Goal: Information Seeking & Learning: Learn about a topic

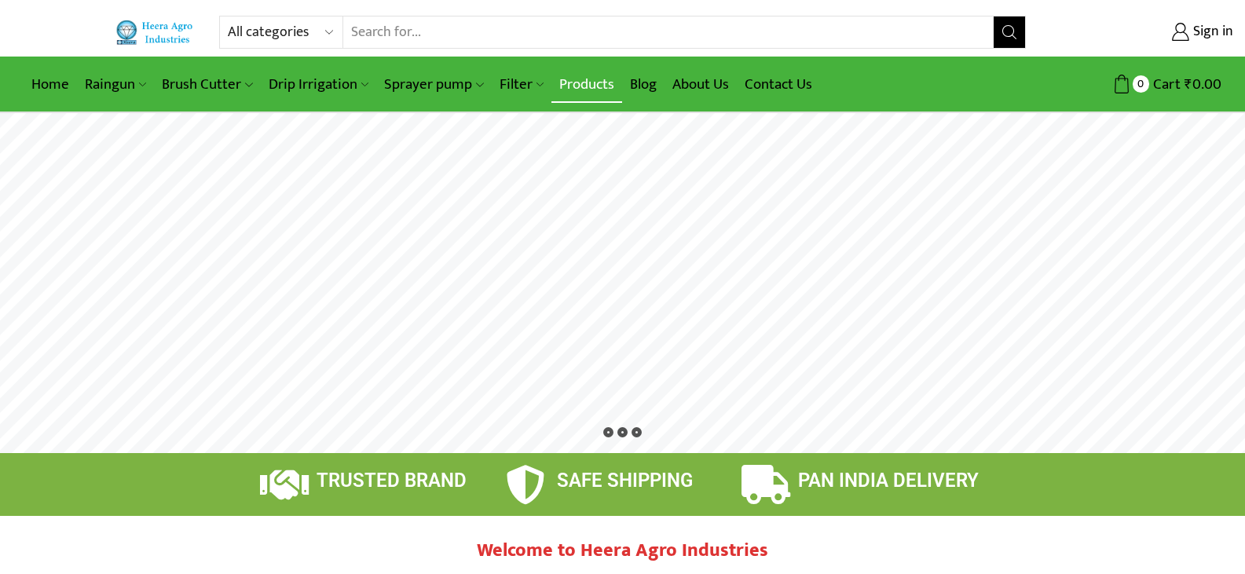
click at [589, 93] on link "Products" at bounding box center [586, 84] width 71 height 37
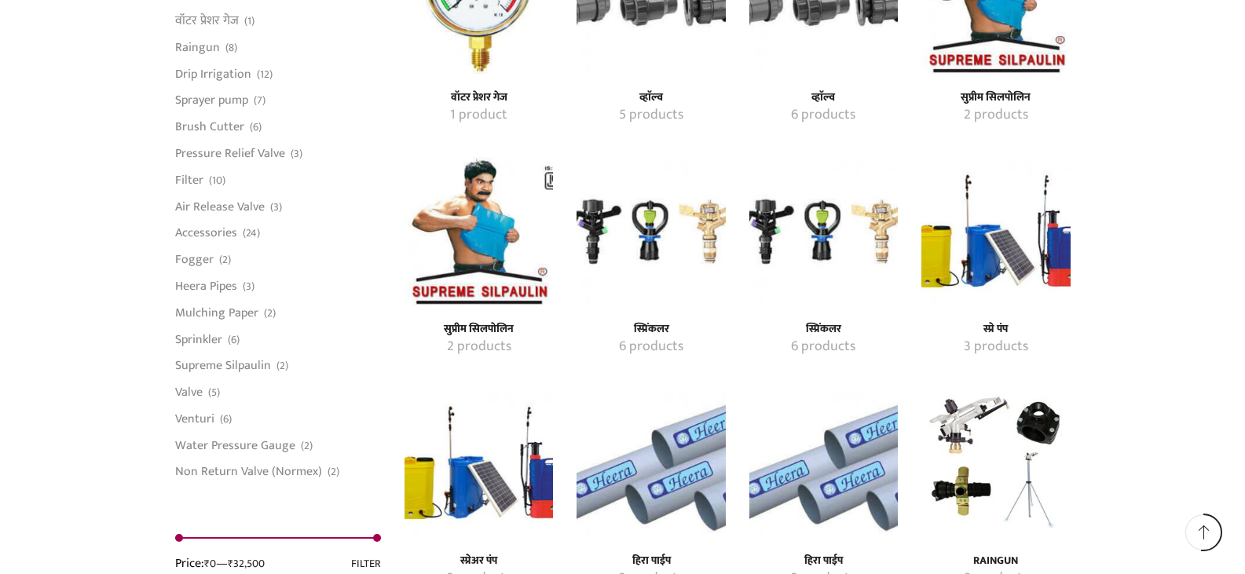
scroll to position [2121, 0]
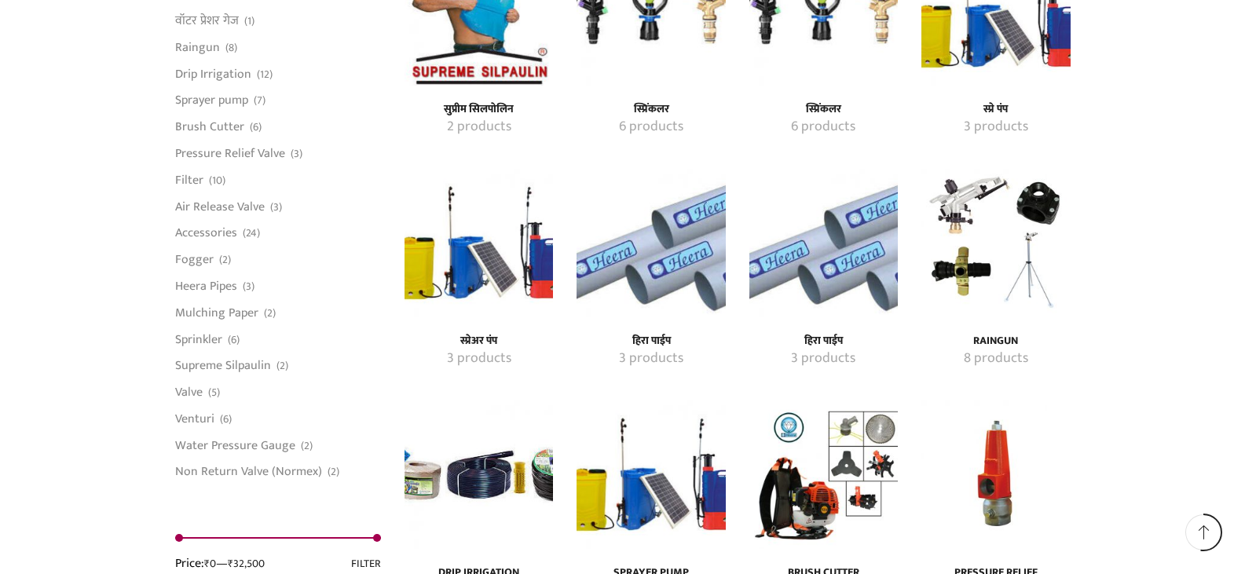
click at [965, 226] on img "Visit product category Raingun" at bounding box center [995, 243] width 148 height 148
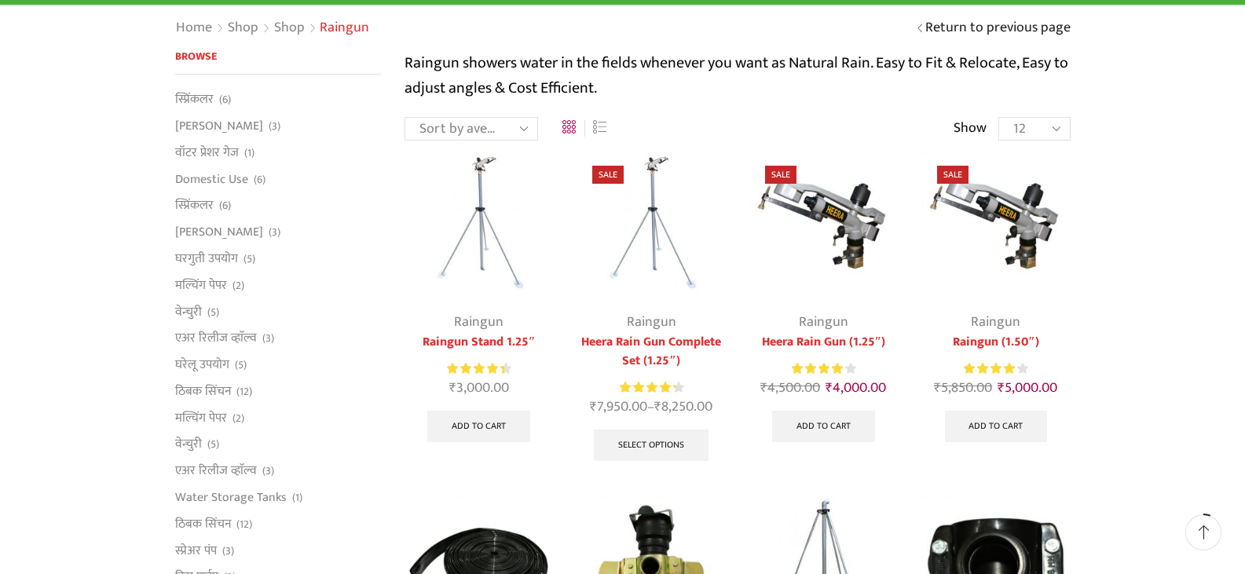
scroll to position [79, 0]
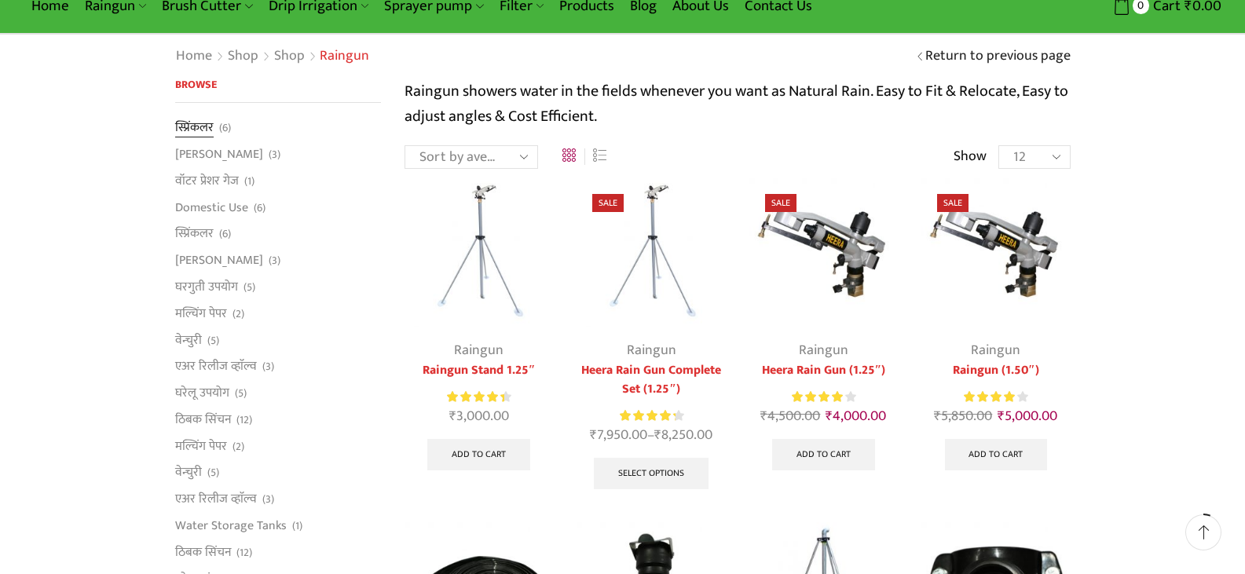
click at [204, 125] on link "स्प्रिंकलर" at bounding box center [194, 130] width 38 height 22
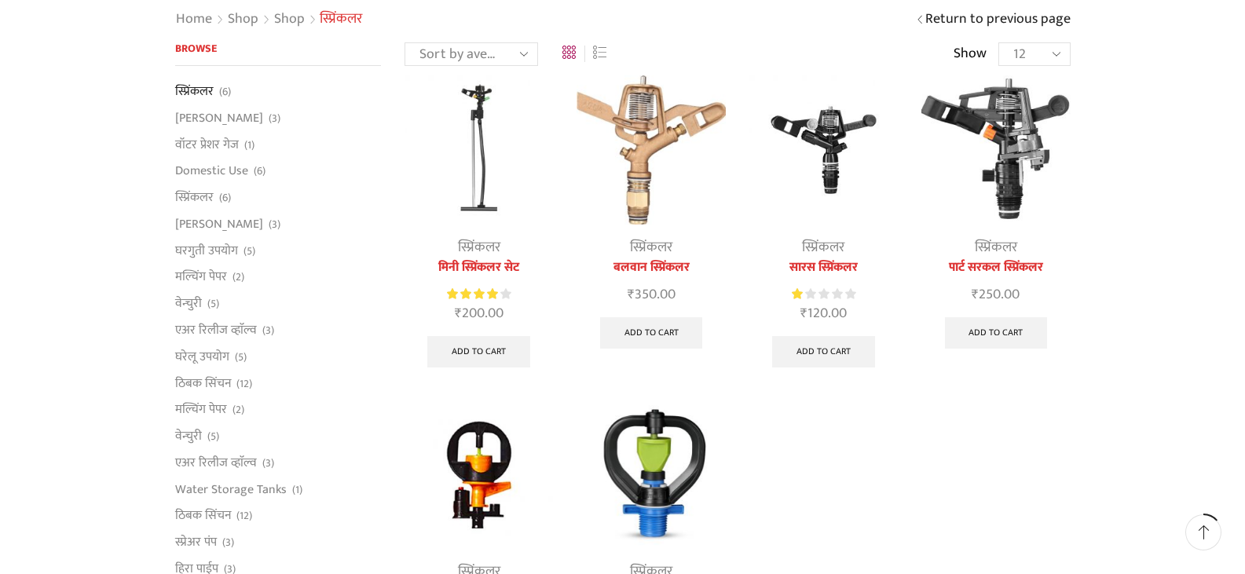
scroll to position [79, 0]
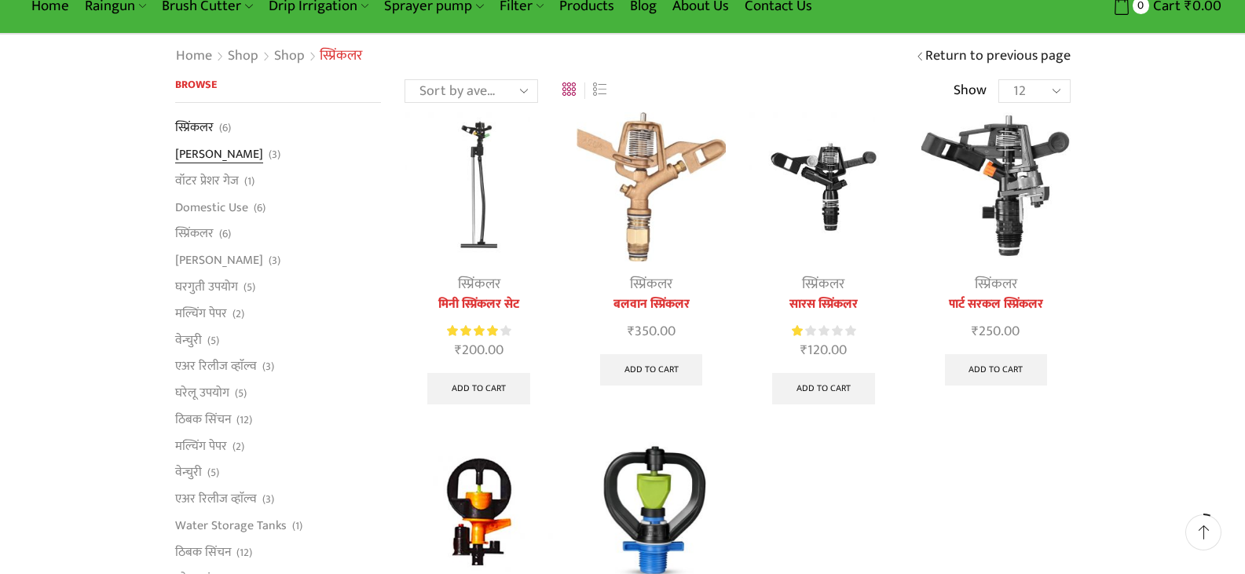
click at [211, 151] on link "[PERSON_NAME]" at bounding box center [219, 154] width 88 height 27
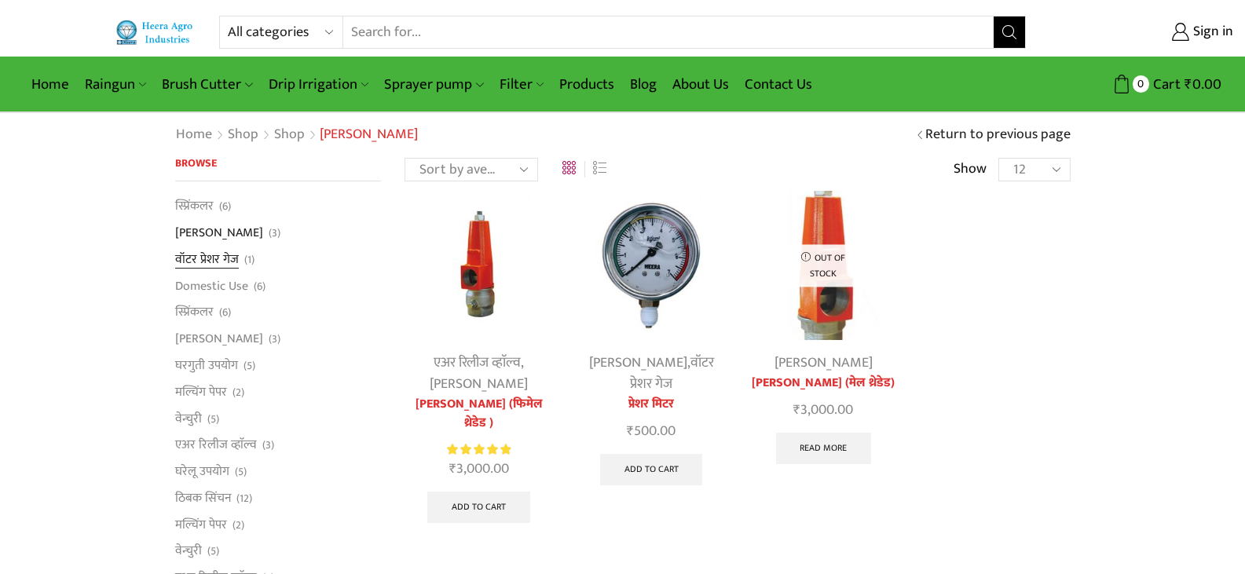
click at [213, 262] on link "वॉटर प्रेशर गेज" at bounding box center [207, 259] width 64 height 27
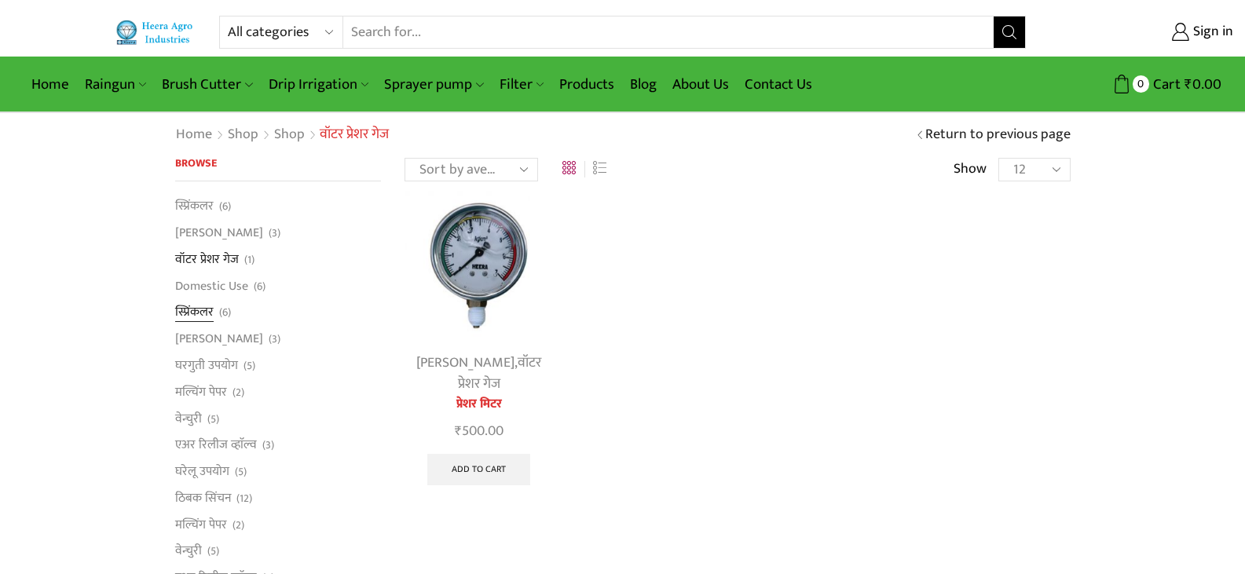
click at [211, 315] on link "स्प्रिंकलर" at bounding box center [194, 312] width 38 height 27
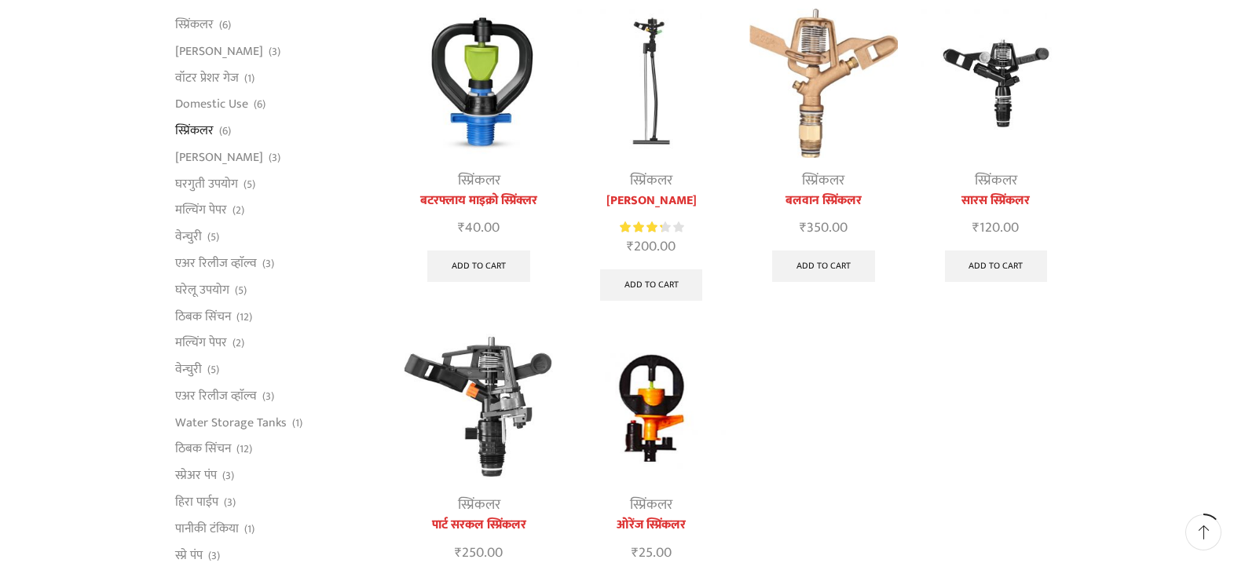
scroll to position [157, 0]
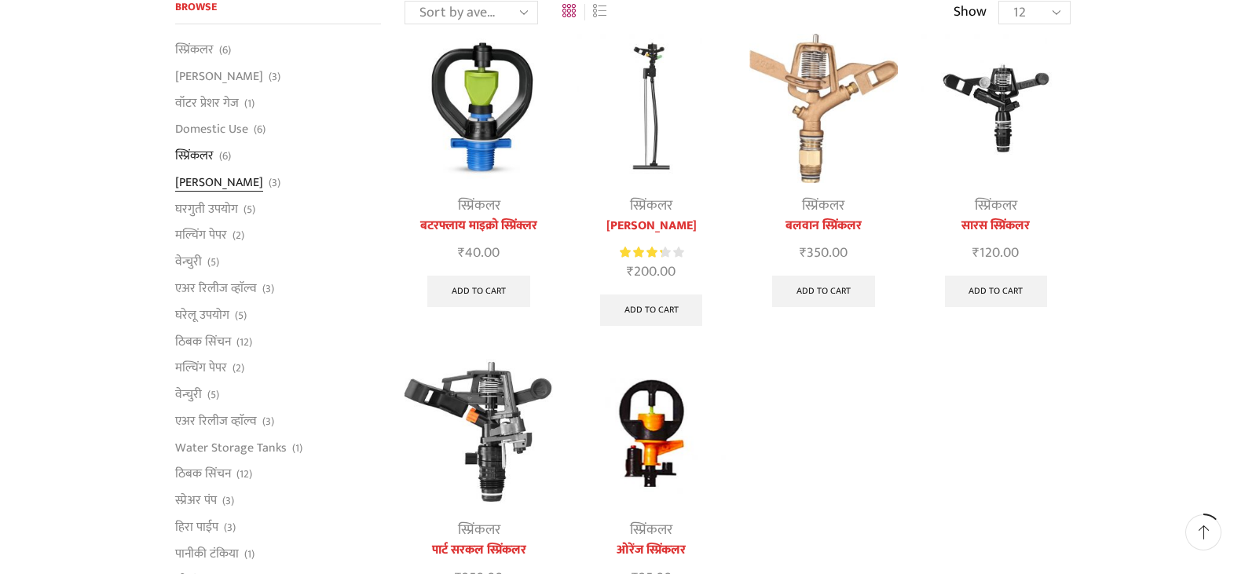
click at [205, 186] on link "[PERSON_NAME]" at bounding box center [219, 182] width 88 height 27
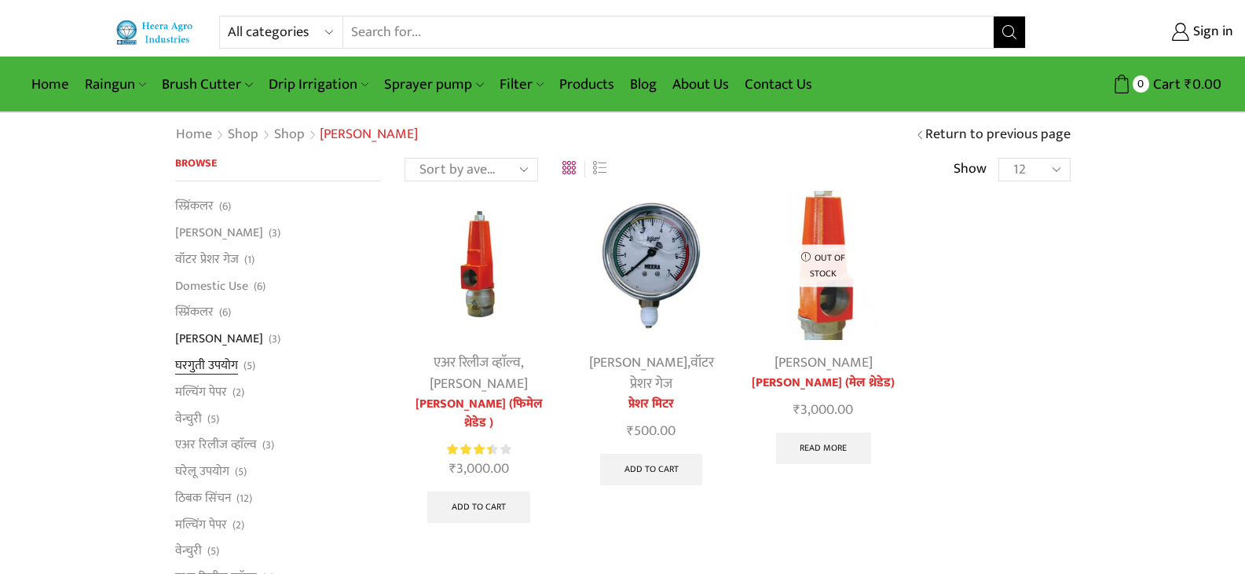
click at [221, 368] on link "घरगुती उपयोग" at bounding box center [206, 365] width 63 height 27
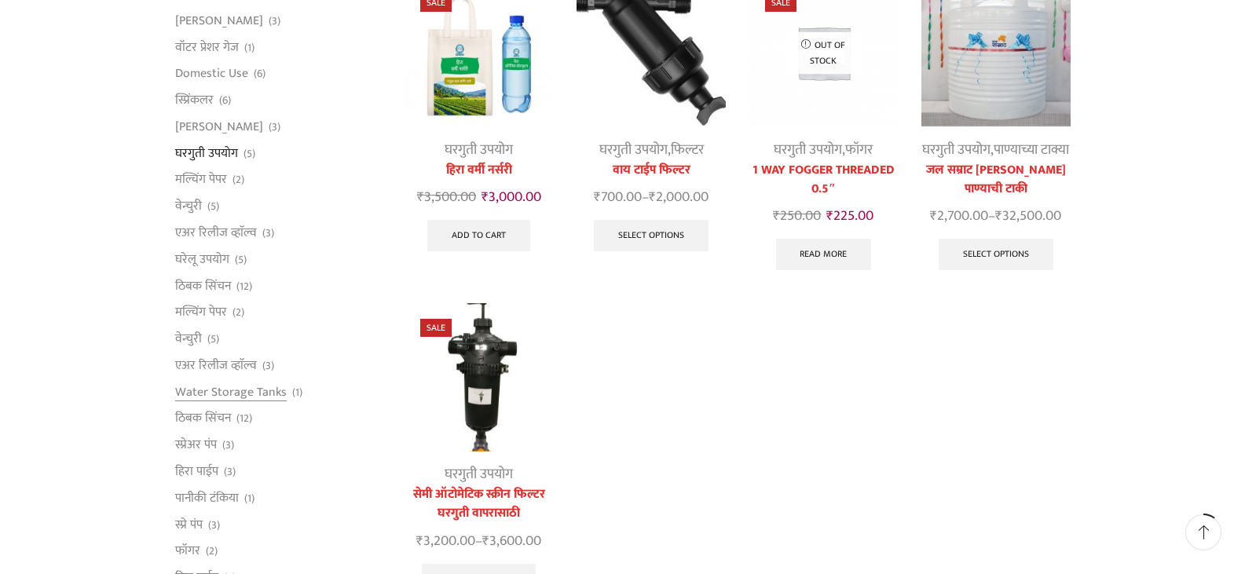
scroll to position [236, 0]
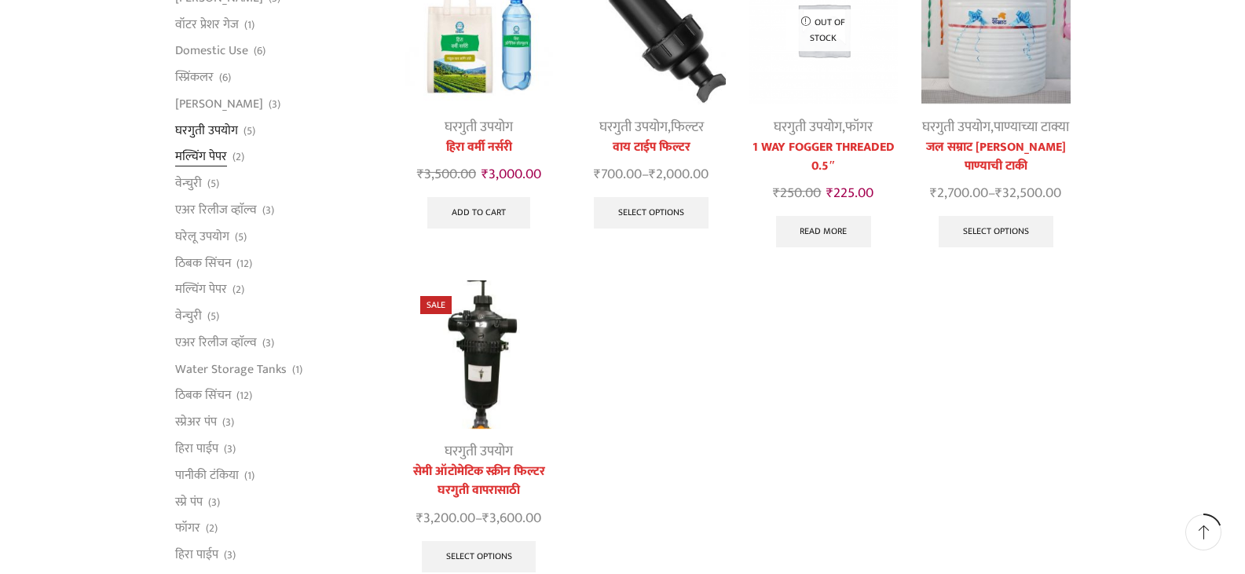
click at [197, 152] on link "मल्चिंग पेपर" at bounding box center [201, 157] width 52 height 27
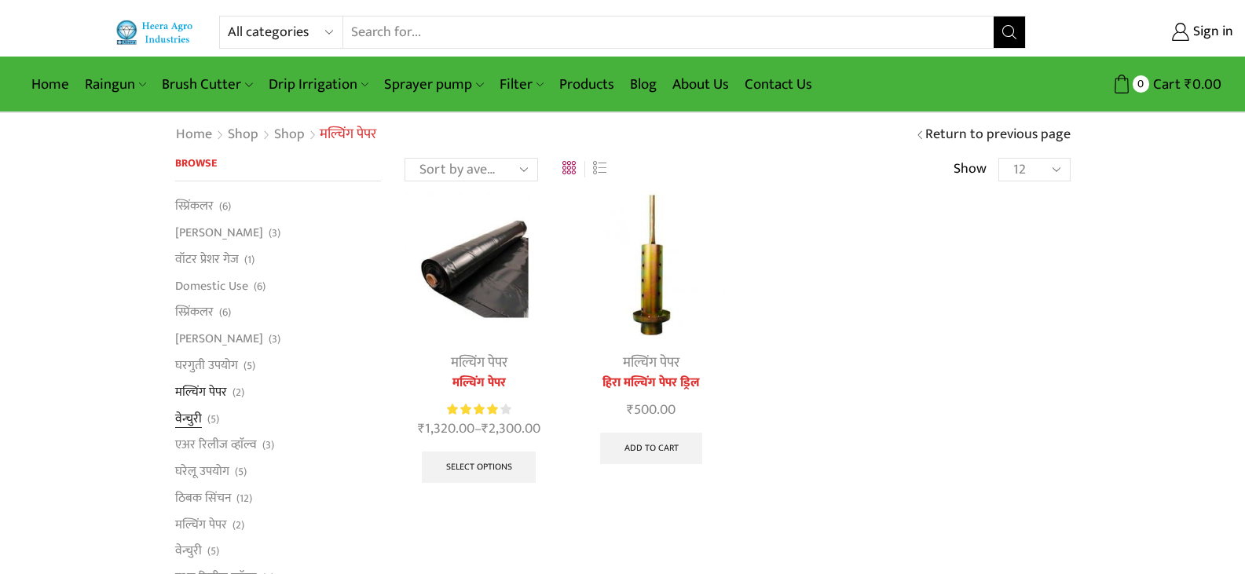
click at [189, 419] on link "वेन्चुरी" at bounding box center [188, 418] width 27 height 27
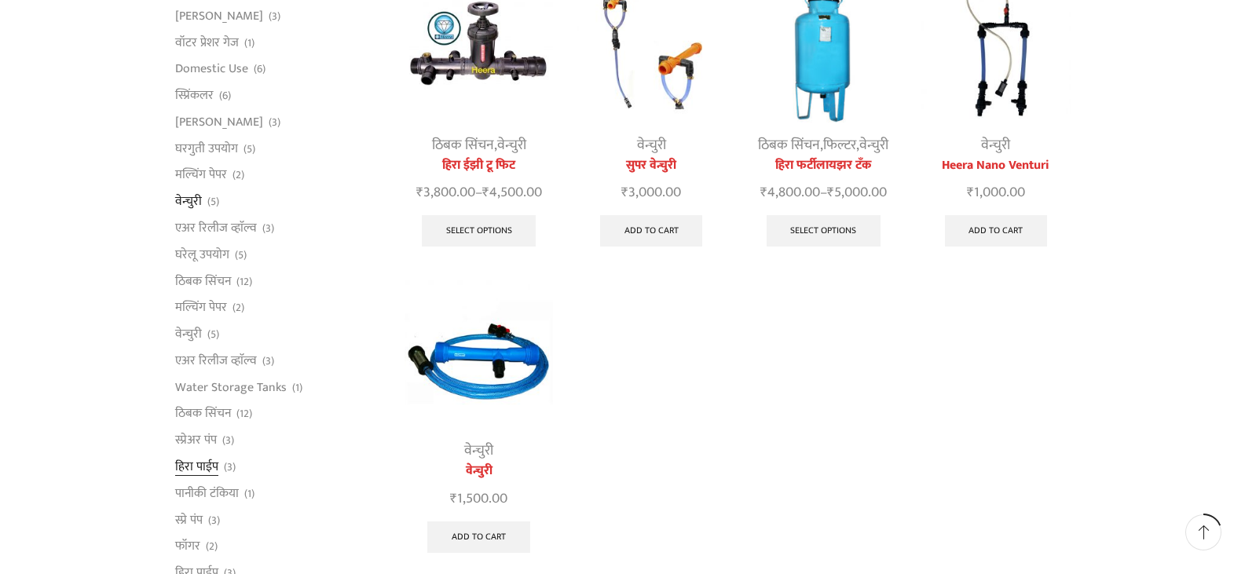
scroll to position [236, 0]
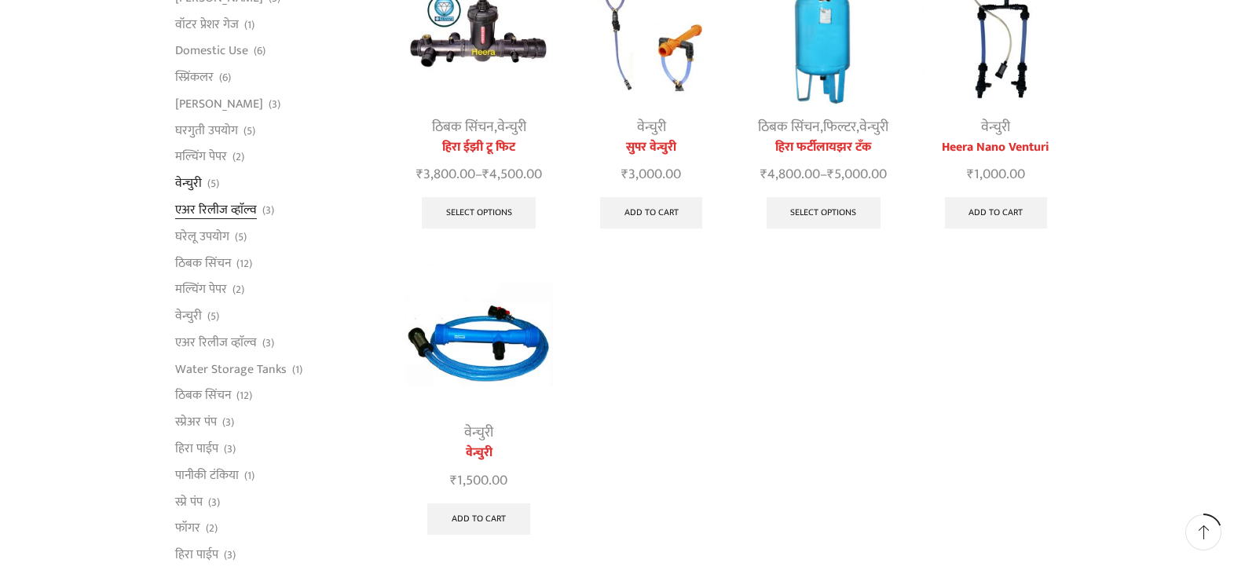
click at [208, 213] on link "एअर रिलीज व्हाॅल्व" at bounding box center [216, 210] width 82 height 27
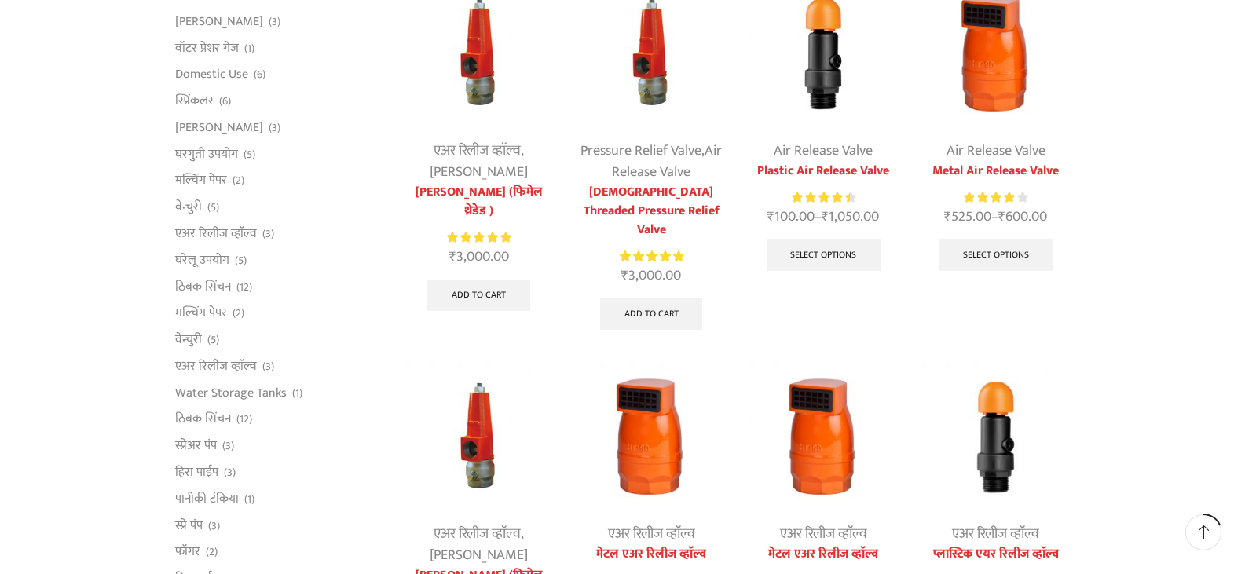
scroll to position [236, 0]
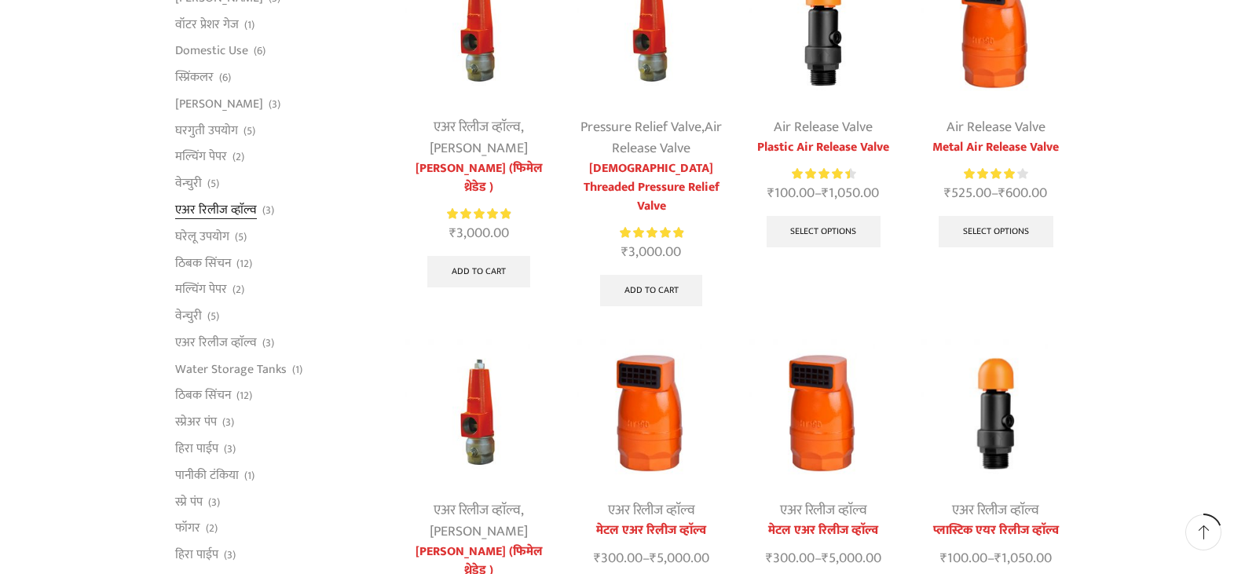
click at [202, 216] on link "एअर रिलीज व्हाॅल्व" at bounding box center [216, 210] width 82 height 27
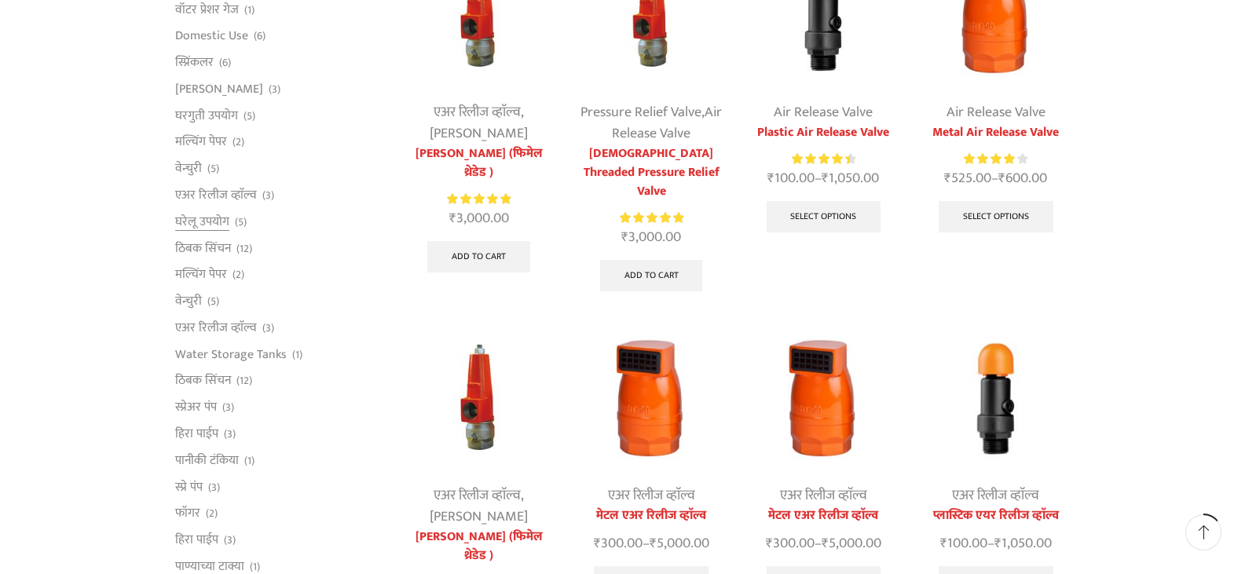
scroll to position [157, 0]
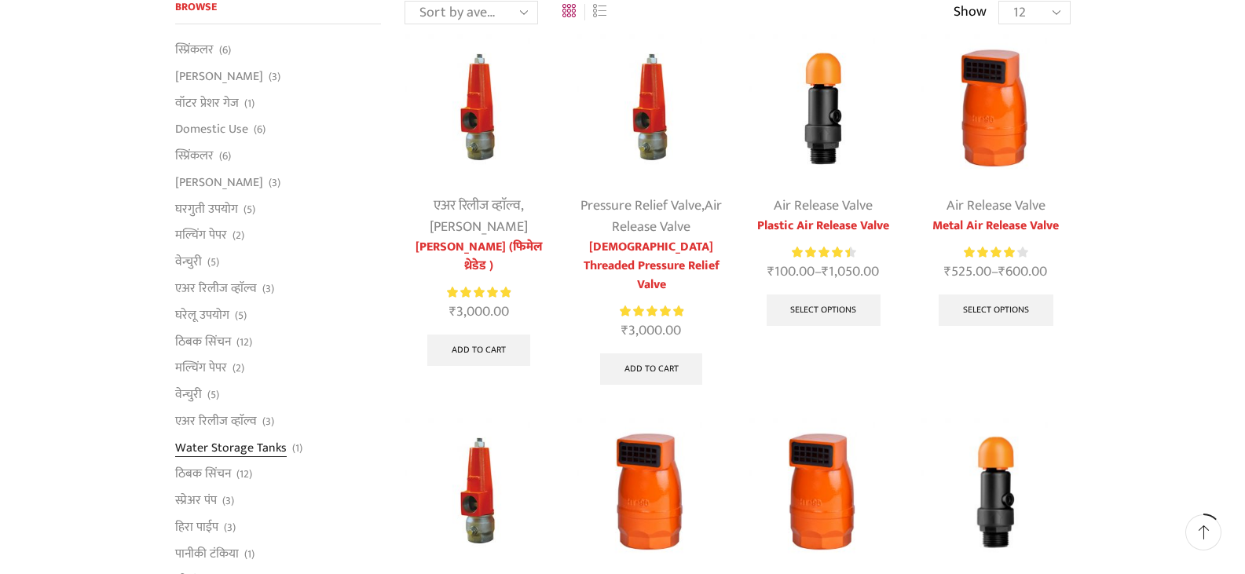
click at [224, 452] on link "Water Storage Tanks" at bounding box center [231, 447] width 112 height 27
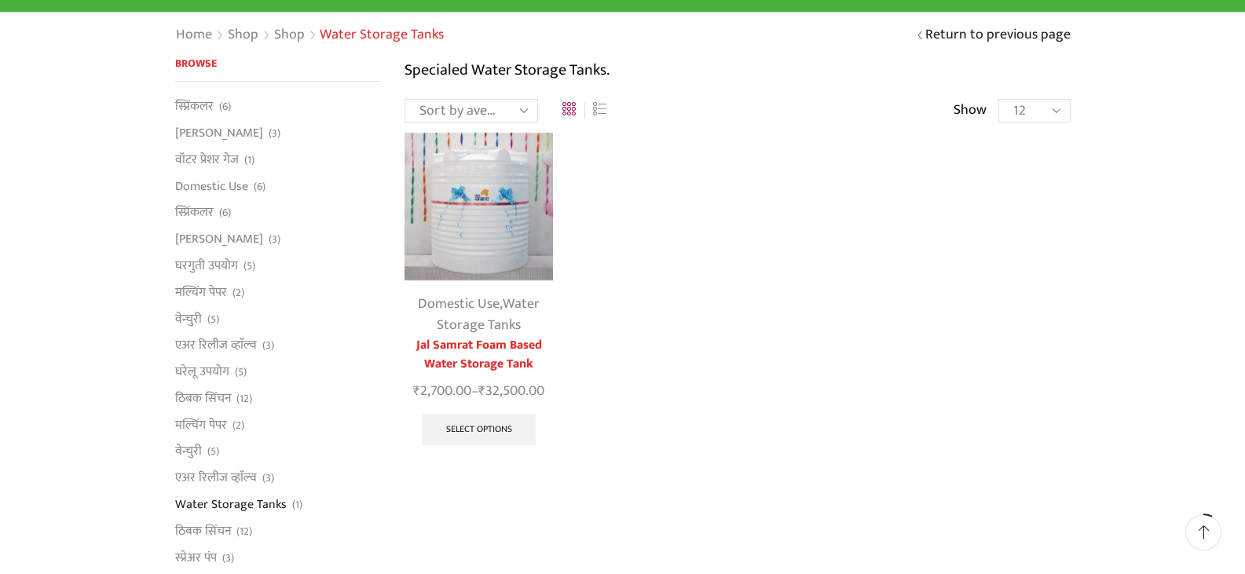
scroll to position [236, 0]
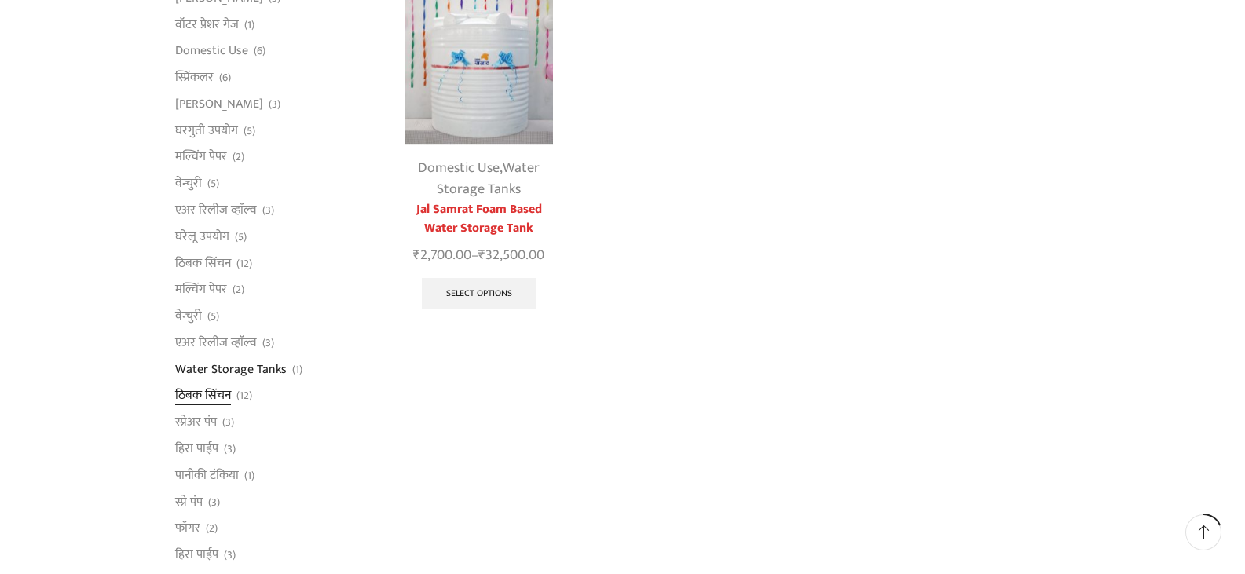
click at [208, 396] on link "ठिबक सिंचन" at bounding box center [203, 396] width 56 height 27
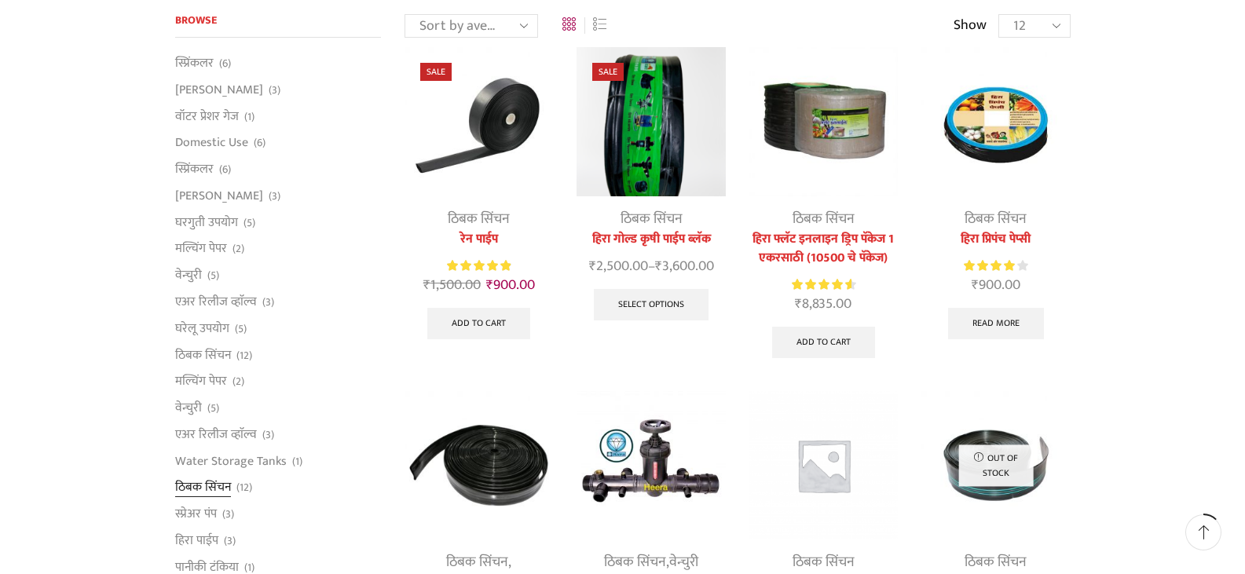
scroll to position [157, 0]
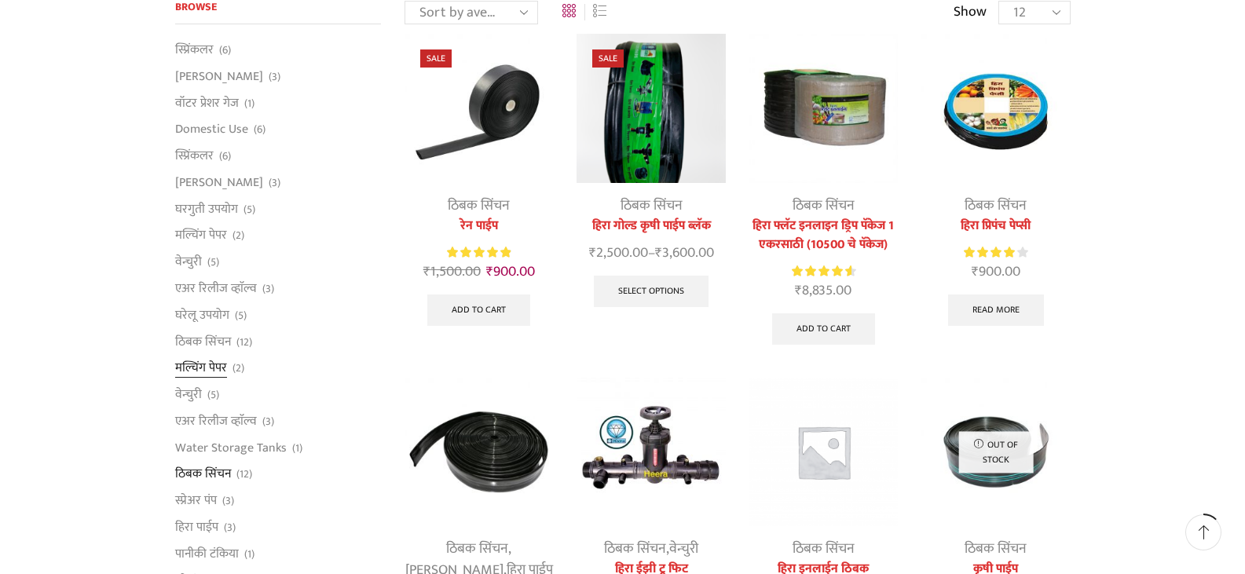
click at [218, 373] on link "मल्चिंग पेपर" at bounding box center [201, 368] width 52 height 27
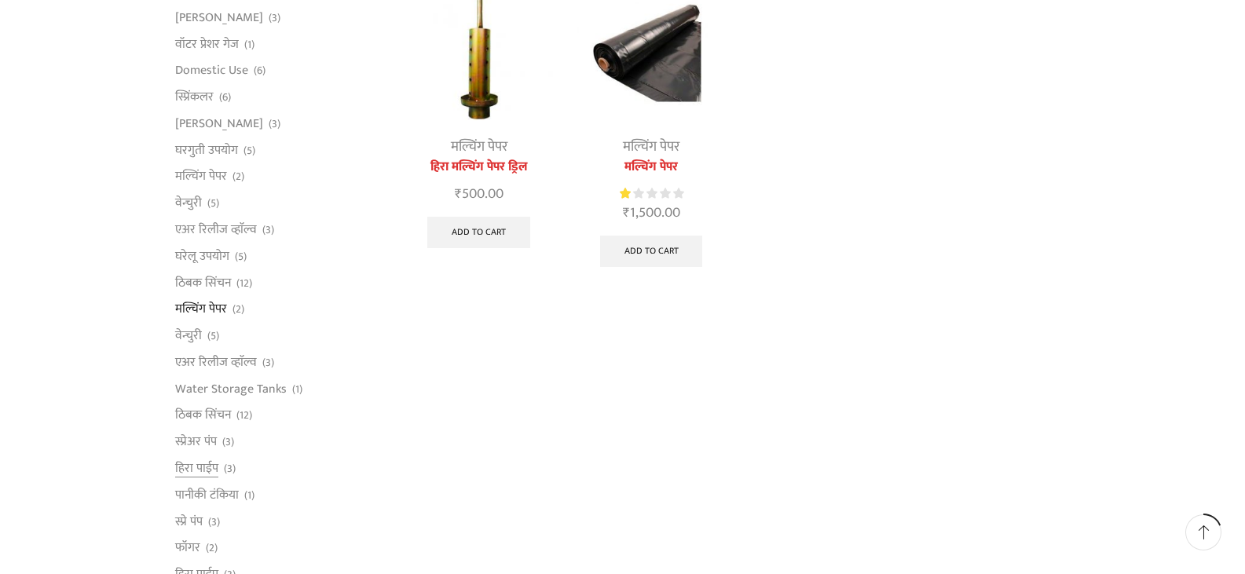
scroll to position [236, 0]
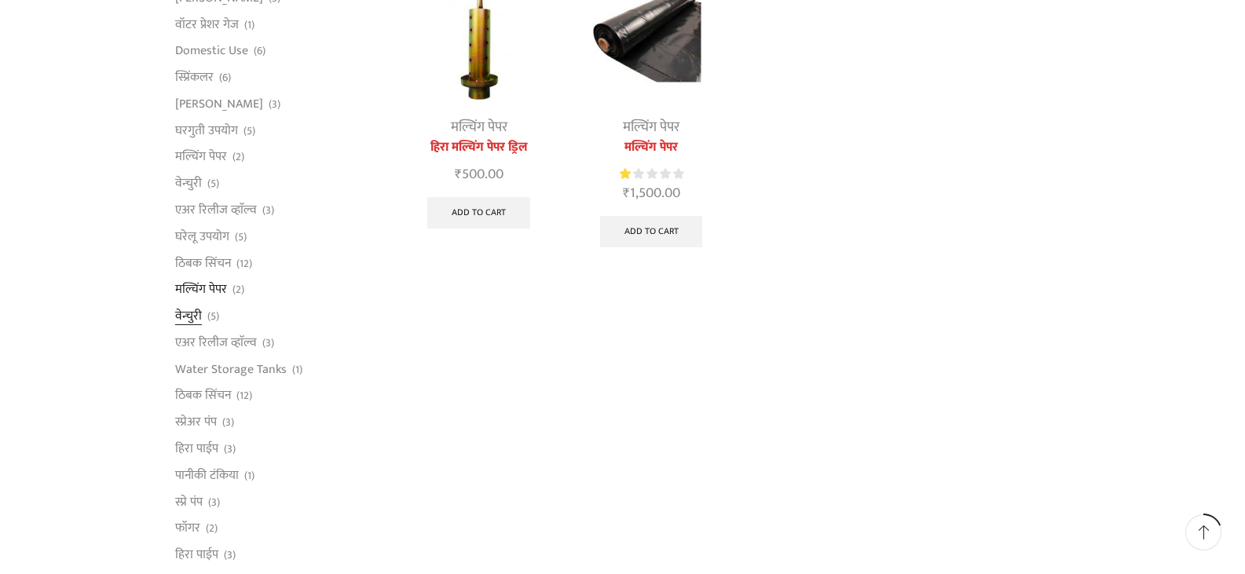
click at [188, 314] on link "वेन्चुरी" at bounding box center [188, 316] width 27 height 27
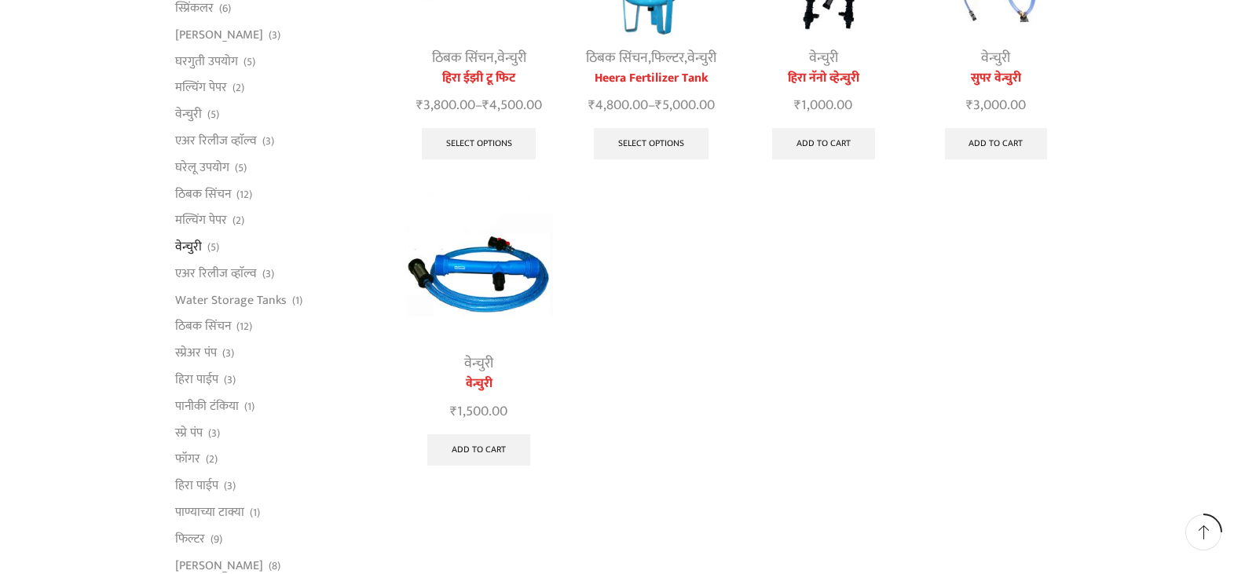
scroll to position [314, 0]
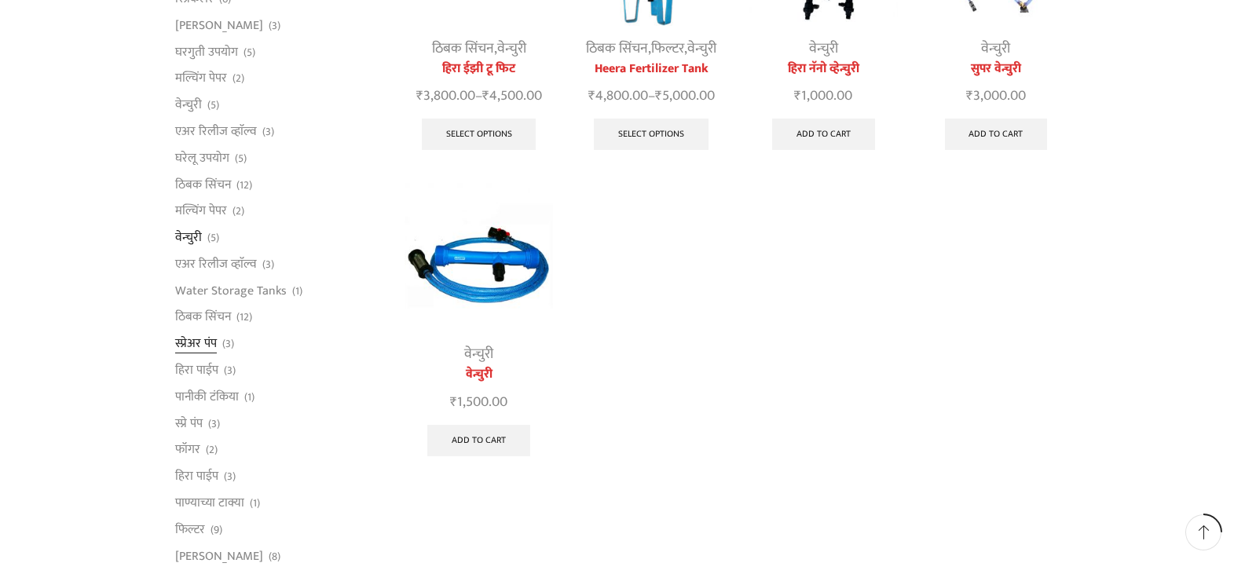
click at [204, 344] on link "स्प्रेअर पंप" at bounding box center [196, 344] width 42 height 27
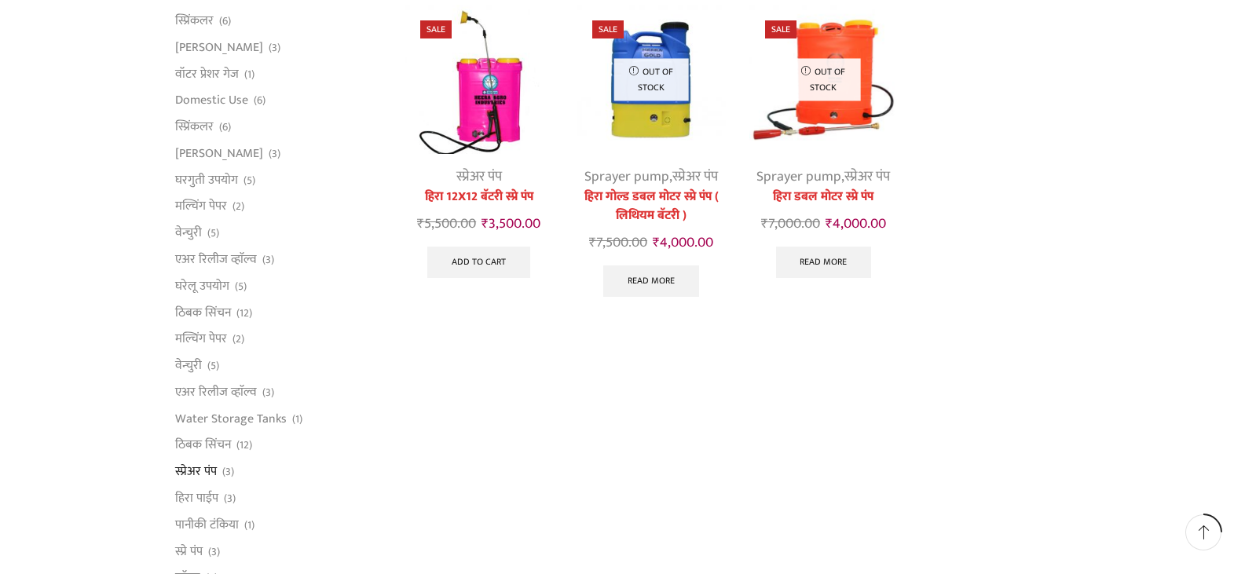
scroll to position [314, 0]
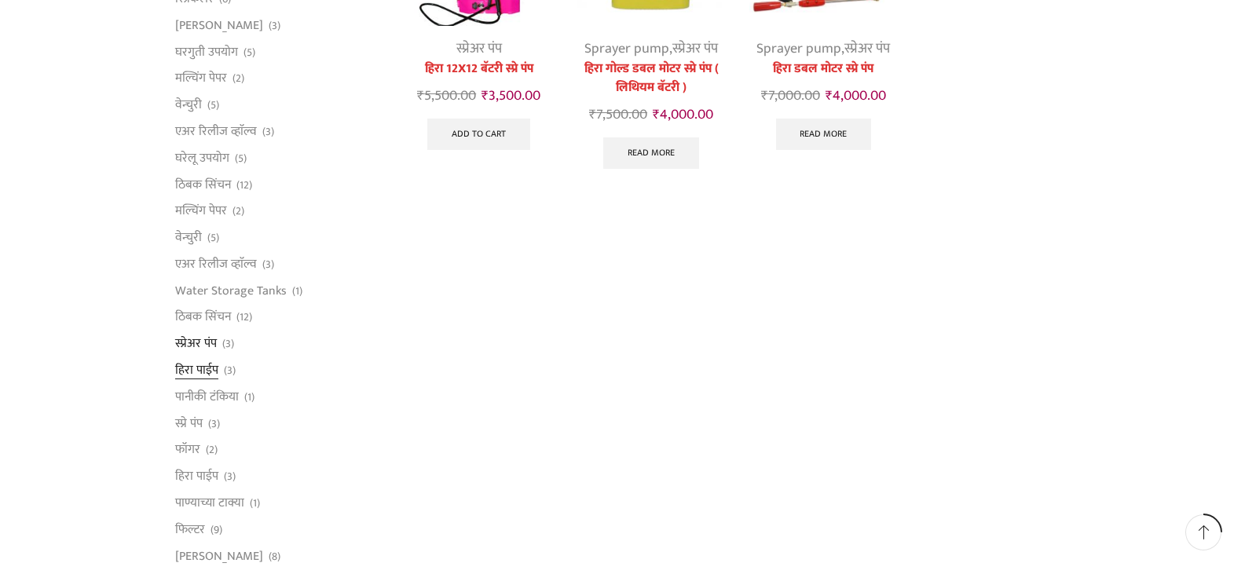
click at [203, 372] on link "हिरा पाईप" at bounding box center [196, 370] width 43 height 27
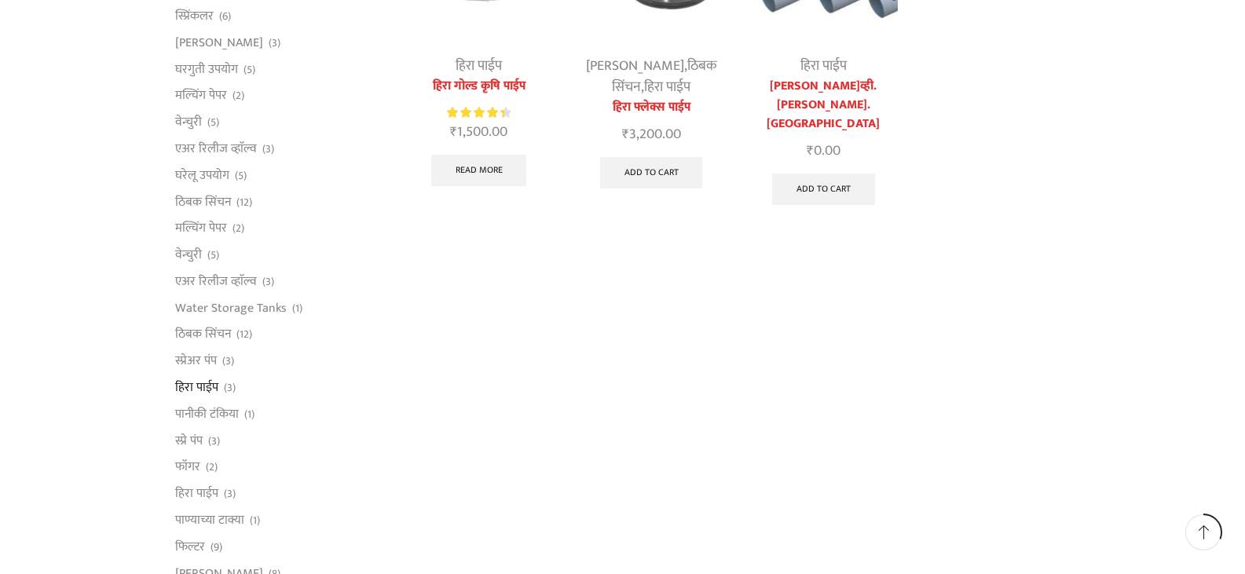
scroll to position [393, 0]
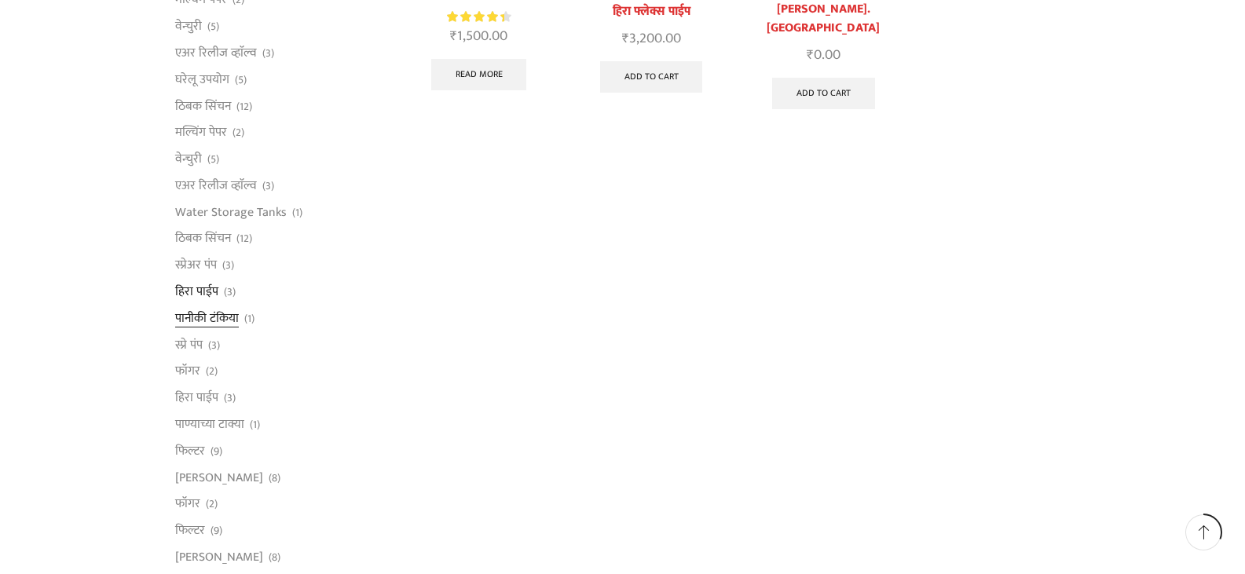
click at [216, 321] on link "पानीकी टंकिया" at bounding box center [207, 318] width 64 height 27
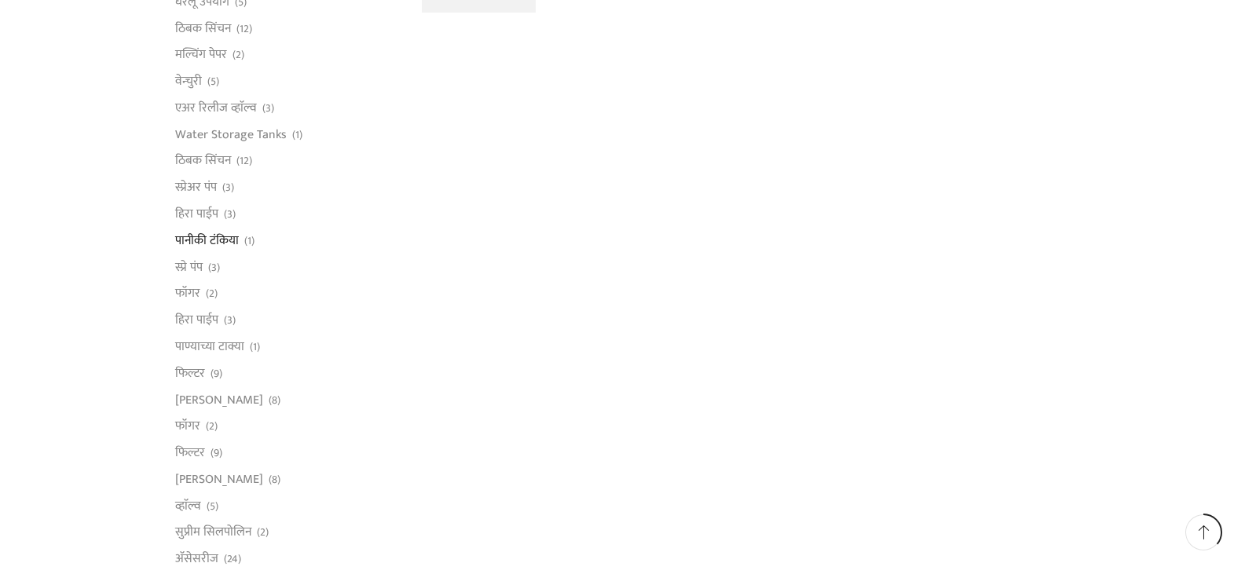
scroll to position [471, 0]
click at [195, 293] on link "फॉगर" at bounding box center [187, 293] width 25 height 27
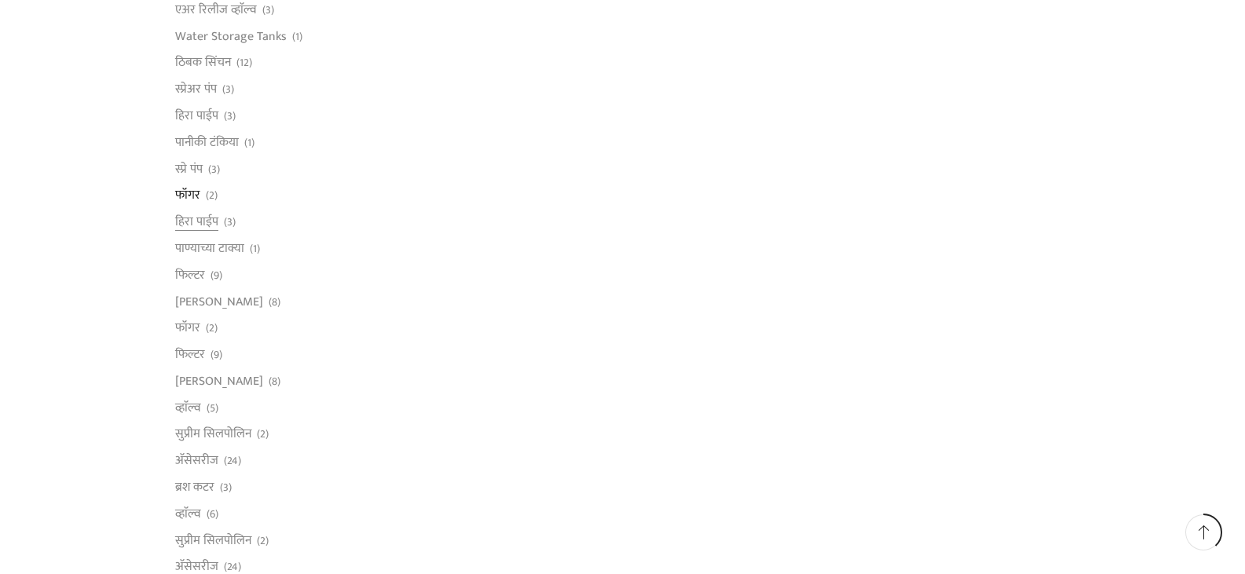
scroll to position [628, 0]
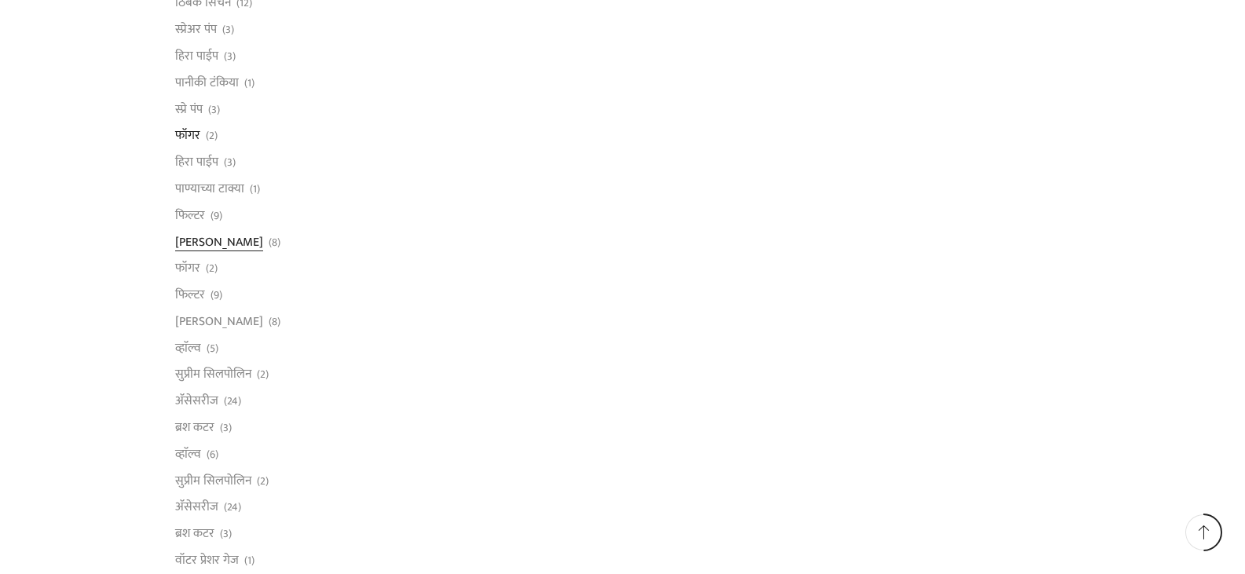
click at [203, 239] on link "[PERSON_NAME]" at bounding box center [219, 242] width 88 height 27
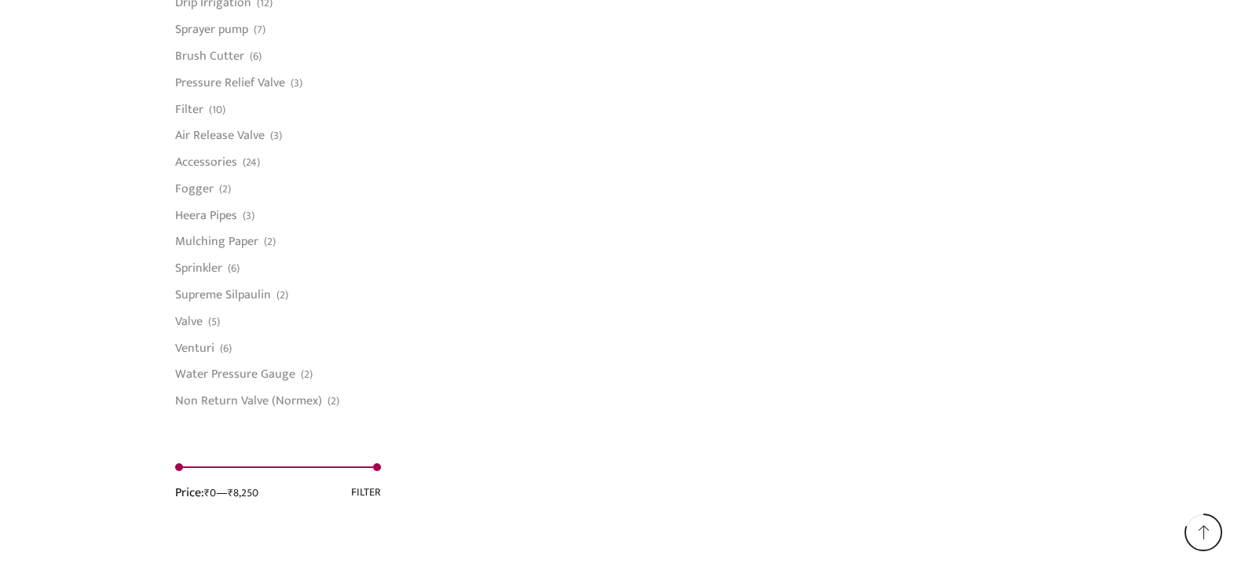
scroll to position [1274, 0]
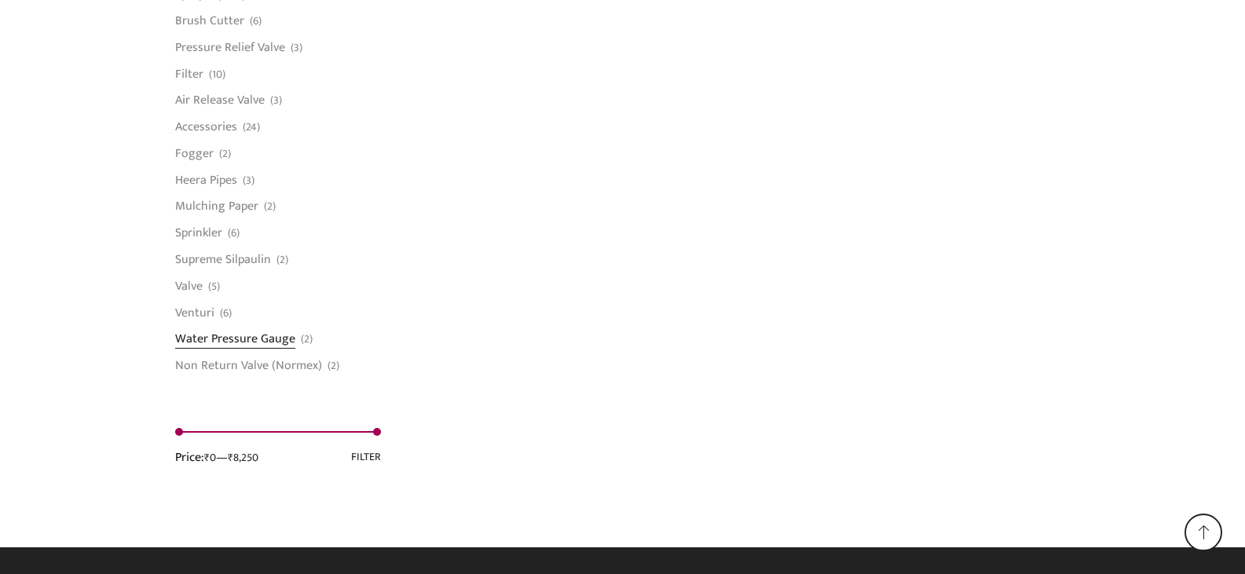
click at [214, 342] on link "Water Pressure Gauge" at bounding box center [235, 339] width 120 height 27
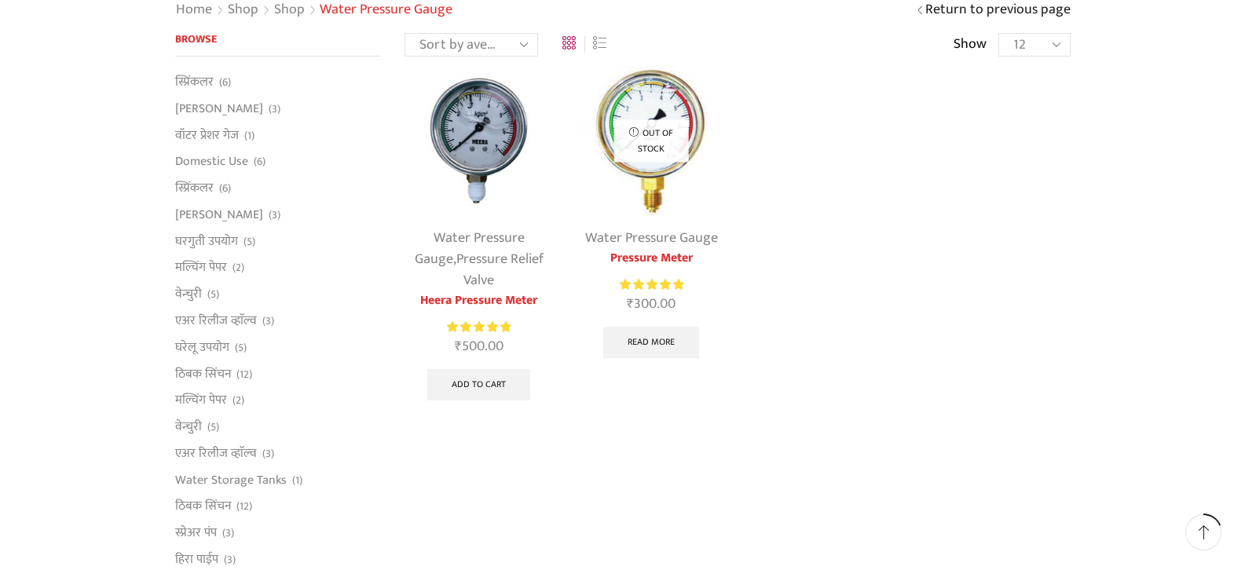
scroll to position [314, 0]
